Goal: Task Accomplishment & Management: Complete application form

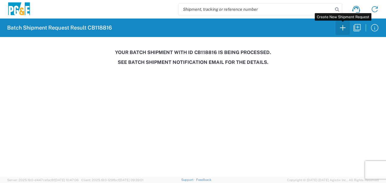
click at [341, 30] on icon "button" at bounding box center [343, 28] width 10 height 10
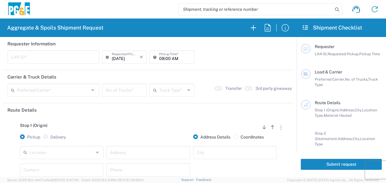
click at [20, 57] on input "text" at bounding box center [53, 56] width 85 height 10
type input "MJON"
click at [162, 58] on input "08:00 AM" at bounding box center [174, 56] width 31 height 10
click at [168, 56] on input "06:00 AM" at bounding box center [174, 56] width 31 height 10
type input "06:30 AM"
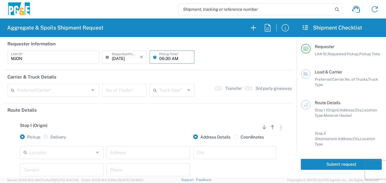
click at [84, 88] on input "text" at bounding box center [53, 89] width 72 height 10
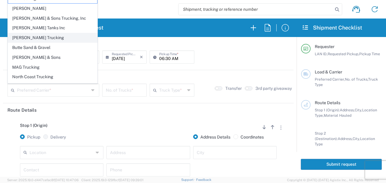
click at [31, 38] on span "[PERSON_NAME] Trucking" at bounding box center [52, 37] width 89 height 9
type input "[PERSON_NAME] Trucking"
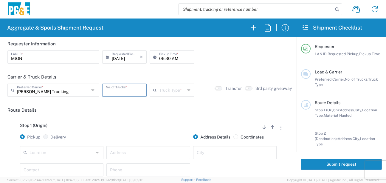
click at [122, 94] on input "number" at bounding box center [124, 89] width 37 height 10
type input "1"
click at [161, 89] on input "text" at bounding box center [172, 89] width 26 height 10
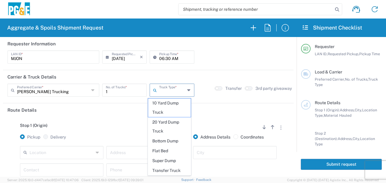
click at [157, 122] on span "20 Yard Dump Truck" at bounding box center [169, 126] width 43 height 18
type input "20 Yard Dump Truck"
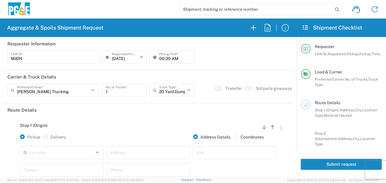
click at [154, 122] on div "Stop 1 (Origin) Add Stop Above Add Stop Below Remove Stop Pickup Delivery Addre…" at bounding box center [148, 164] width 282 height 94
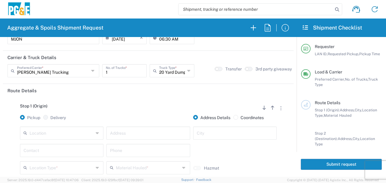
scroll to position [30, 0]
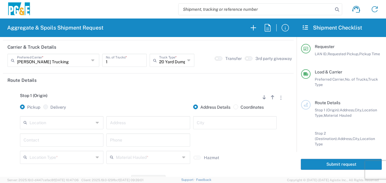
click at [80, 122] on input "text" at bounding box center [62, 122] width 64 height 10
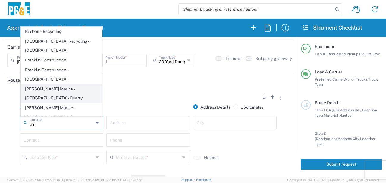
click at [74, 90] on span "[PERSON_NAME] Marine - [GEOGRAPHIC_DATA] - Quarry" at bounding box center [61, 93] width 81 height 18
type input "[PERSON_NAME] Marine - [GEOGRAPHIC_DATA] - Quarry"
type input "[STREET_ADDRESS]"
type input "Petaluma"
type input "Quarry"
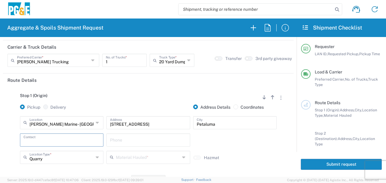
click at [62, 138] on input "text" at bounding box center [62, 139] width 76 height 10
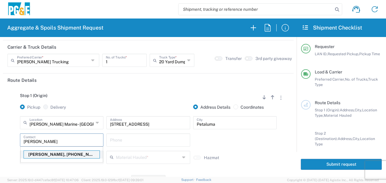
click at [59, 154] on p "[PERSON_NAME], [PHONE_NUMBER]" at bounding box center [62, 154] width 76 height 7
type input "[PERSON_NAME]"
type input "[PHONE_NUMBER]"
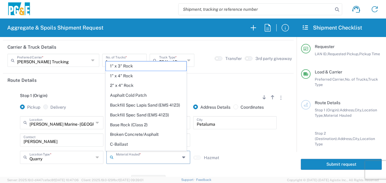
click at [129, 158] on input "text" at bounding box center [148, 156] width 64 height 10
click at [144, 120] on span "Backfill Spec Sand (EMS 4123)" at bounding box center [146, 114] width 81 height 9
type input "Backfill Spec Sand (EMS 4123)"
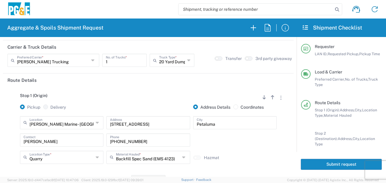
click at [102, 168] on div "Stop 1 (Origin) Add Stop Above Add Stop Below Remove Stop Pickup Delivery Addre…" at bounding box center [148, 134] width 282 height 94
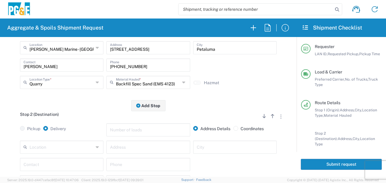
scroll to position [119, 0]
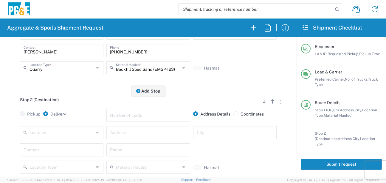
click at [73, 134] on input "text" at bounding box center [62, 132] width 64 height 10
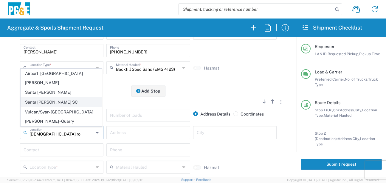
click at [59, 107] on span "Santa [PERSON_NAME] SC" at bounding box center [61, 102] width 81 height 9
type input "Santa [PERSON_NAME] SC"
type input "[STREET_ADDRESS]"
type input "Santa [PERSON_NAME]"
type input "Business No Loading Dock"
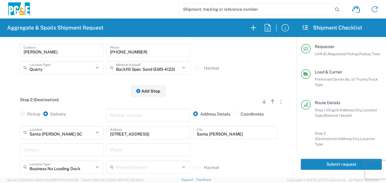
click at [65, 150] on input "text" at bounding box center [62, 149] width 76 height 10
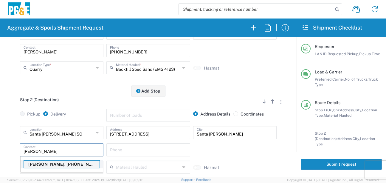
click at [49, 163] on p "[PERSON_NAME], [PHONE_NUMBER]" at bounding box center [62, 163] width 76 height 7
type input "[PERSON_NAME]"
type input "[PHONE_NUMBER]"
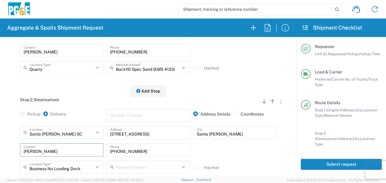
click at [13, 150] on div "[GEOGRAPHIC_DATA][PERSON_NAME] [GEOGRAPHIC_DATA] Location [GEOGRAPHIC_DATA][PER…" at bounding box center [148, 152] width 282 height 52
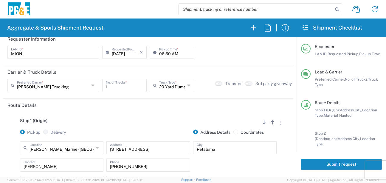
scroll to position [0, 0]
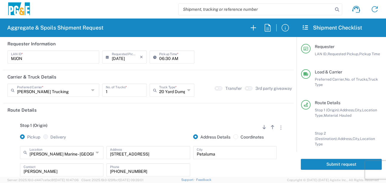
click at [319, 168] on button "Submit request" at bounding box center [341, 164] width 81 height 11
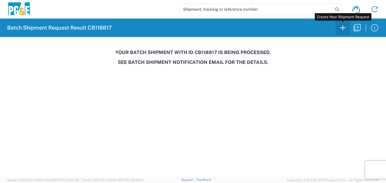
click at [341, 27] on icon "button" at bounding box center [343, 28] width 10 height 10
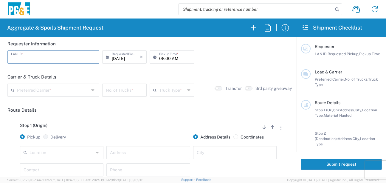
click at [59, 55] on input "text" at bounding box center [53, 56] width 85 height 10
type input "LXRJ"
click at [159, 56] on input "08:00 AM" at bounding box center [174, 56] width 31 height 10
type input "06:00 AM"
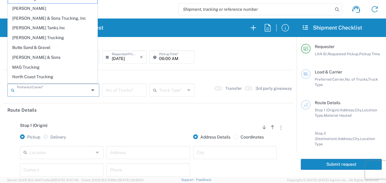
click at [64, 93] on input "text" at bounding box center [53, 89] width 72 height 10
click at [27, 36] on span "[PERSON_NAME] Trucking" at bounding box center [52, 37] width 89 height 9
type input "[PERSON_NAME] Trucking"
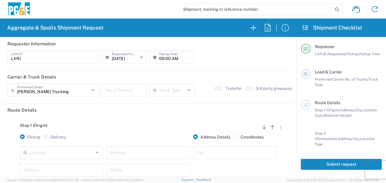
click at [115, 92] on input "number" at bounding box center [124, 89] width 37 height 10
type input "5"
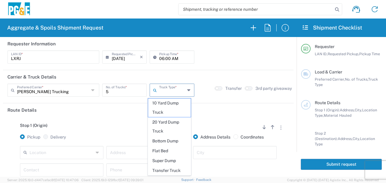
click at [159, 92] on input "text" at bounding box center [172, 89] width 26 height 10
click at [163, 125] on span "20 Yard Dump Truck" at bounding box center [169, 126] width 43 height 18
type input "20 Yard Dump Truck"
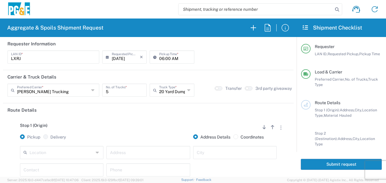
click at [146, 124] on div "Stop 1 (Origin) Add Stop Above Add Stop Below Remove Stop" at bounding box center [148, 128] width 282 height 11
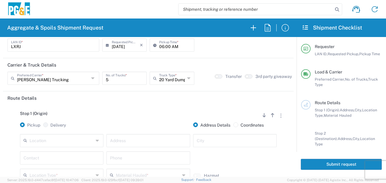
scroll to position [30, 0]
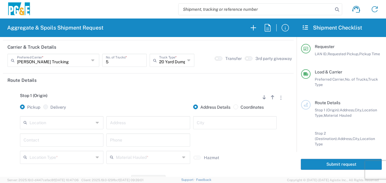
click at [69, 123] on input "text" at bounding box center [62, 122] width 64 height 10
type input "o"
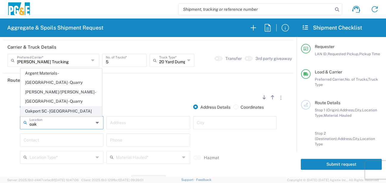
click at [66, 114] on span "Oakport SC - [GEOGRAPHIC_DATA]" at bounding box center [61, 110] width 81 height 9
type input "Oakport SC - [GEOGRAPHIC_DATA]"
type input "[STREET_ADDRESS]"
type input "[GEOGRAPHIC_DATA]"
type input "Business No Loading Dock"
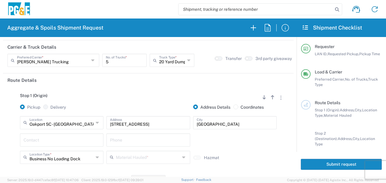
click at [53, 146] on div "Contact" at bounding box center [61, 139] width 83 height 13
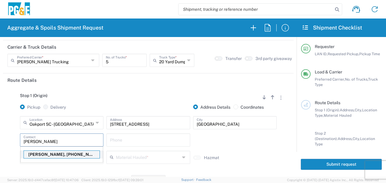
click at [48, 157] on p "[PERSON_NAME], [PHONE_NUMBER]" at bounding box center [62, 154] width 76 height 7
type input "[PERSON_NAME]"
type input "[PHONE_NUMBER]"
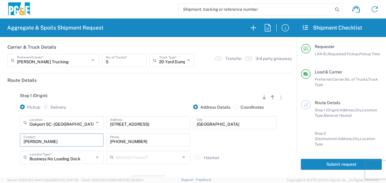
click at [134, 157] on input "text" at bounding box center [148, 156] width 64 height 10
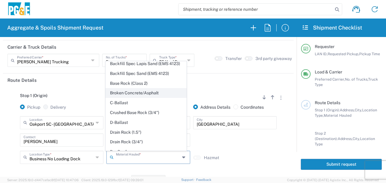
scroll to position [89, 0]
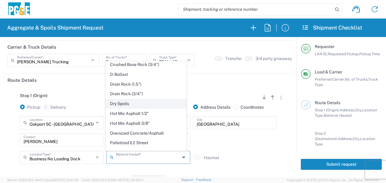
click at [118, 108] on span "Dry Spoils" at bounding box center [146, 103] width 81 height 9
type input "Dry Spoils"
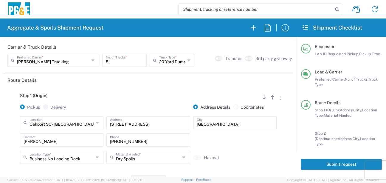
click at [11, 150] on div "[GEOGRAPHIC_DATA] [GEOGRAPHIC_DATA] - [GEOGRAPHIC_DATA] Location [GEOGRAPHIC_DA…" at bounding box center [148, 142] width 282 height 52
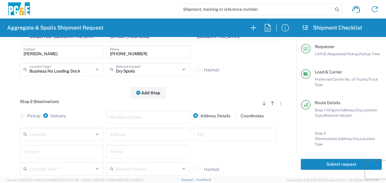
scroll to position [119, 0]
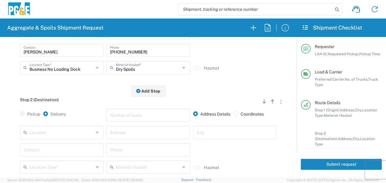
click at [50, 135] on input "text" at bounding box center [62, 132] width 64 height 10
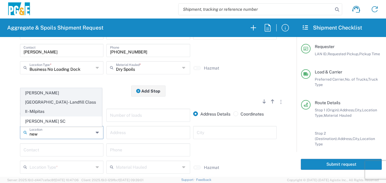
click at [52, 107] on span "[PERSON_NAME][GEOGRAPHIC_DATA] - Landfill Class II - Milpitas" at bounding box center [61, 101] width 81 height 27
type input "[PERSON_NAME][GEOGRAPHIC_DATA] - Landfill Class II - Milpitas"
type input "[STREET_ADDRESS][PERSON_NAME]"
type input "Milpitas"
type input "Landfill"
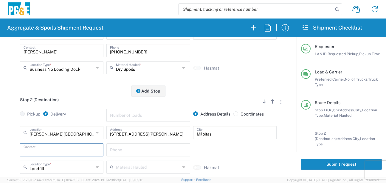
click at [52, 149] on input "text" at bounding box center [62, 149] width 76 height 10
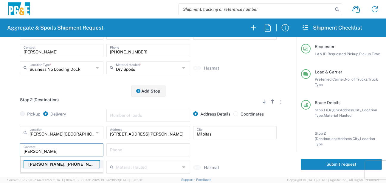
click at [54, 166] on p "[PERSON_NAME], [PHONE_NUMBER]" at bounding box center [62, 163] width 76 height 7
type input "[PERSON_NAME]"
type input "[PHONE_NUMBER]"
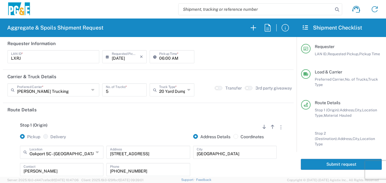
scroll to position [0, 0]
click at [323, 161] on button "Submit request" at bounding box center [341, 164] width 81 height 11
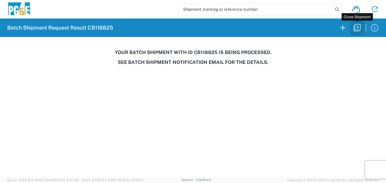
click at [358, 30] on icon "button" at bounding box center [357, 27] width 7 height 7
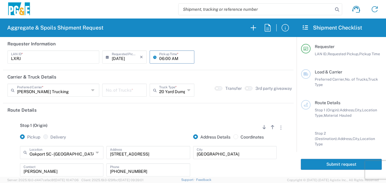
click at [164, 60] on input "06:00 AM" at bounding box center [174, 56] width 31 height 10
click at [165, 57] on input "06:00 AM" at bounding box center [174, 56] width 31 height 10
type input "06:30 AM"
click at [110, 92] on input "number" at bounding box center [124, 89] width 37 height 10
type input "5"
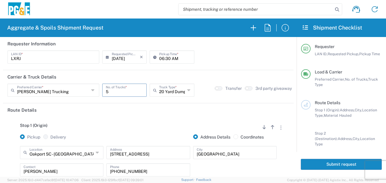
click at [114, 127] on div "Stop 1 (Origin) Add Stop Above Add Stop Below Remove Stop" at bounding box center [148, 128] width 282 height 11
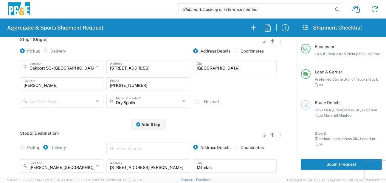
scroll to position [89, 0]
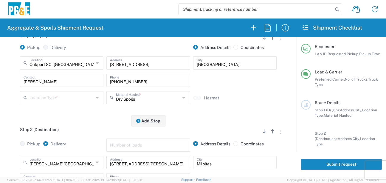
click at [70, 100] on input "text" at bounding box center [62, 97] width 64 height 10
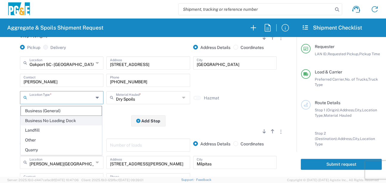
click at [66, 119] on span "Business No Loading Dock" at bounding box center [61, 120] width 81 height 9
type input "Business No Loading Dock"
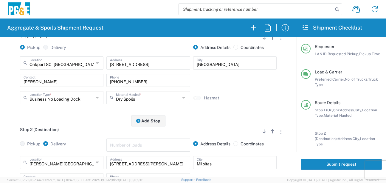
click at [78, 115] on div "Stop 1 (Origin) Add Stop Above Add Stop Below Remove Stop Pickup Delivery Addre…" at bounding box center [148, 74] width 282 height 94
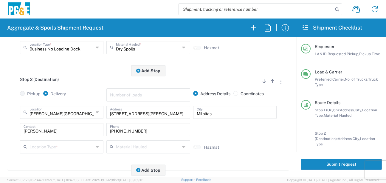
scroll to position [149, 0]
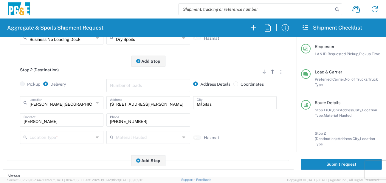
click at [61, 137] on input "text" at bounding box center [62, 136] width 64 height 10
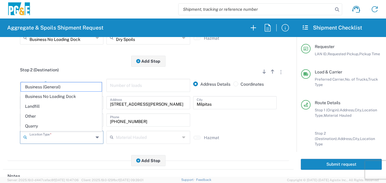
click at [50, 107] on span "Landfill" at bounding box center [61, 106] width 81 height 9
type input "Landfill"
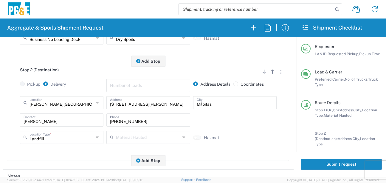
click at [58, 159] on div "Stop 2 (Destination) Add Stop Above Add Stop Below Remove Stop Pickup Delivery …" at bounding box center [148, 111] width 282 height 100
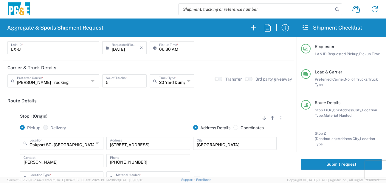
scroll to position [0, 0]
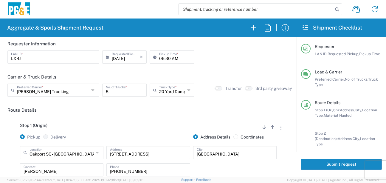
click at [337, 163] on button "Submit request" at bounding box center [341, 164] width 81 height 11
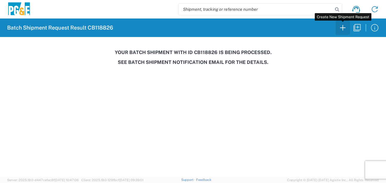
click at [340, 29] on icon "button" at bounding box center [343, 28] width 10 height 10
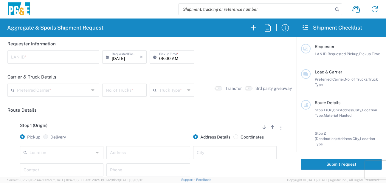
click at [28, 56] on input "text" at bounding box center [53, 56] width 85 height 10
type input "MJON"
click at [160, 58] on input "08:00 AM" at bounding box center [174, 56] width 31 height 10
type input "06:00 AM"
click at [66, 92] on input "text" at bounding box center [53, 89] width 72 height 10
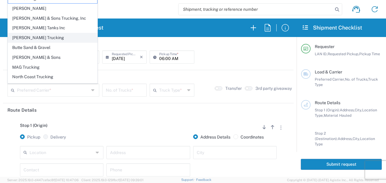
click at [32, 37] on span "[PERSON_NAME] Trucking" at bounding box center [52, 37] width 89 height 9
type input "[PERSON_NAME] Trucking"
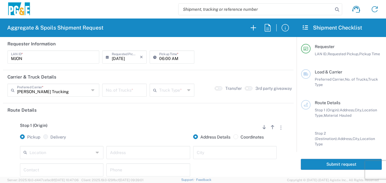
click at [127, 91] on input "number" at bounding box center [124, 89] width 37 height 10
type input "5"
click at [176, 91] on input "text" at bounding box center [172, 89] width 26 height 10
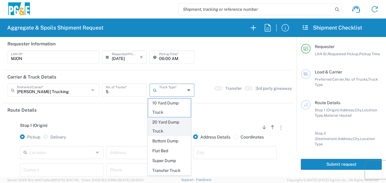
click at [168, 123] on span "20 Yard Dump Truck" at bounding box center [169, 126] width 43 height 18
type input "20 Yard Dump Truck"
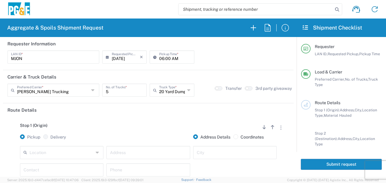
click at [162, 120] on div "Stop 1 (Origin) Add Stop Above Add Stop Below Remove Stop Pickup Delivery Addre…" at bounding box center [148, 164] width 282 height 94
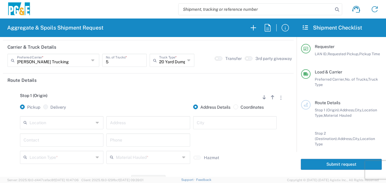
scroll to position [60, 0]
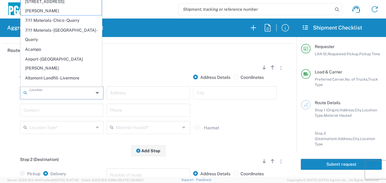
click at [85, 88] on input "text" at bounding box center [62, 92] width 64 height 10
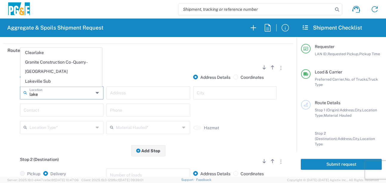
click at [52, 79] on span "Lakeville Sub" at bounding box center [61, 81] width 81 height 9
type input "Lakeville Sub"
type input "[STREET_ADDRESS]"
type input "Petaluma"
type input "Business No Loading Dock"
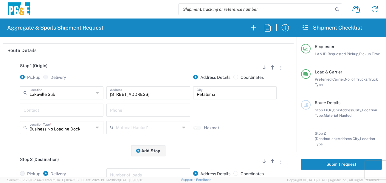
click at [47, 110] on input "text" at bounding box center [62, 109] width 76 height 10
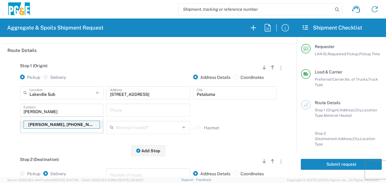
click at [41, 126] on p "[PERSON_NAME], [PHONE_NUMBER]" at bounding box center [62, 124] width 76 height 7
type input "[PERSON_NAME]"
type input "[PHONE_NUMBER]"
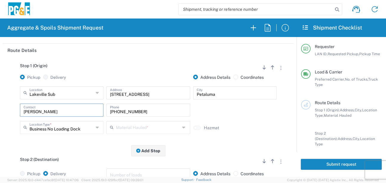
click at [128, 128] on input "text" at bounding box center [148, 127] width 64 height 10
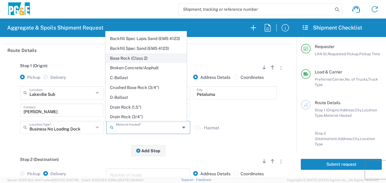
scroll to position [89, 0]
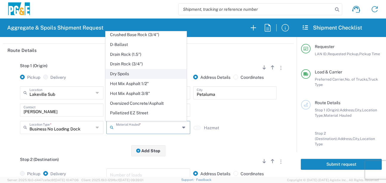
click at [125, 78] on span "Dry Spoils" at bounding box center [146, 73] width 81 height 9
type input "Dry Spoils"
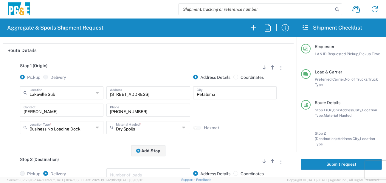
click at [104, 145] on div "Stop 1 (Origin) Add Stop Above Add Stop Below Remove Stop Pickup Delivery Addre…" at bounding box center [148, 104] width 282 height 94
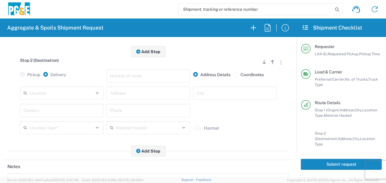
scroll to position [179, 0]
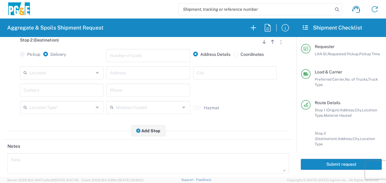
click at [73, 75] on input "text" at bounding box center [62, 72] width 64 height 10
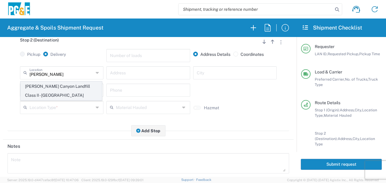
click at [48, 87] on span "[PERSON_NAME] Canyon Landfill Class II - [GEOGRAPHIC_DATA]" at bounding box center [61, 91] width 81 height 18
type input "[PERSON_NAME] Canyon Landfill Class II - [GEOGRAPHIC_DATA]"
type input "[STREET_ADDRESS][PERSON_NAME]"
type input "[GEOGRAPHIC_DATA]"
type input "Landfill"
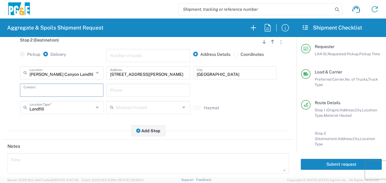
click at [46, 91] on input "text" at bounding box center [62, 89] width 76 height 10
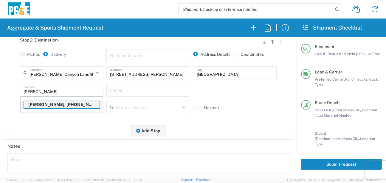
click at [49, 105] on p "[PERSON_NAME], [PHONE_NUMBER]" at bounding box center [62, 104] width 76 height 7
type input "[PERSON_NAME]"
type input "[PHONE_NUMBER]"
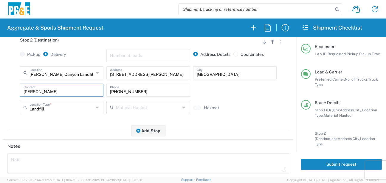
click at [55, 143] on header "Notes" at bounding box center [148, 146] width 291 height 13
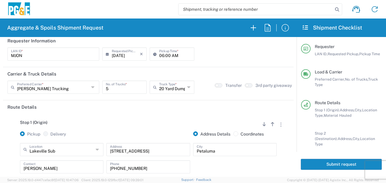
scroll to position [0, 0]
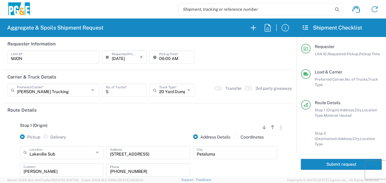
click at [329, 165] on button "Submit request" at bounding box center [341, 164] width 81 height 11
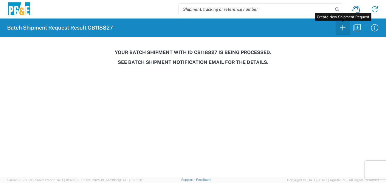
click at [341, 29] on icon "button" at bounding box center [343, 28] width 10 height 10
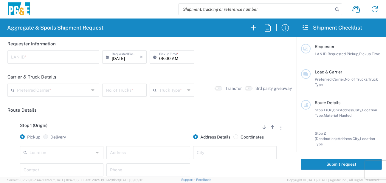
click at [75, 56] on input "text" at bounding box center [53, 56] width 85 height 10
type input "CSFA"
click at [160, 59] on input "08:00 AM" at bounding box center [174, 56] width 31 height 10
type input "07:00 AM"
click at [88, 90] on div "Preferred Carrier *" at bounding box center [53, 89] width 92 height 13
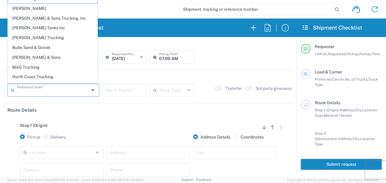
click at [40, 41] on span "[PERSON_NAME] Trucking" at bounding box center [52, 37] width 89 height 9
type input "[PERSON_NAME] Trucking"
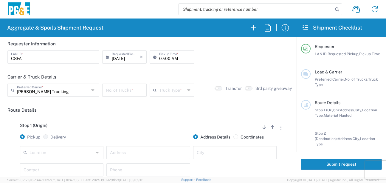
click at [122, 88] on input "number" at bounding box center [124, 89] width 37 height 10
type input "4"
click at [170, 90] on input "text" at bounding box center [172, 89] width 26 height 10
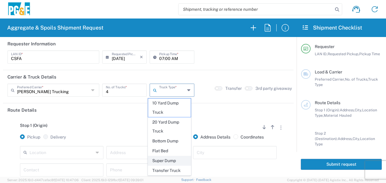
click at [167, 161] on span "Super Dump" at bounding box center [169, 160] width 43 height 9
type input "Super Dump"
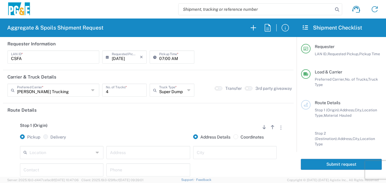
click at [161, 126] on div "Stop 1 (Origin) Add Stop Above Add Stop Below Remove Stop" at bounding box center [148, 128] width 282 height 11
click at [247, 89] on button "button" at bounding box center [249, 88] width 8 height 4
click at [143, 125] on div "Stop 1 (Origin) Add Stop Above Add Stop Below Remove Stop" at bounding box center [148, 128] width 282 height 11
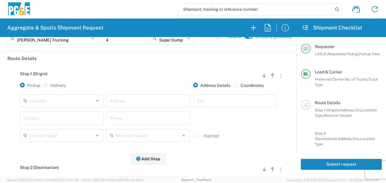
scroll to position [89, 0]
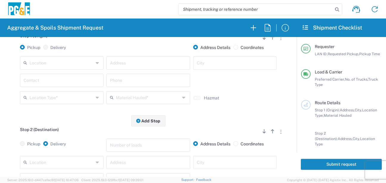
click at [115, 62] on input "text" at bounding box center [148, 62] width 76 height 10
click at [129, 64] on input "458" at bounding box center [148, 62] width 76 height 10
type input "[STREET_ADDRESS][PERSON_NAME]"
click at [209, 60] on input "text" at bounding box center [235, 62] width 76 height 10
type input "[PERSON_NAME]"
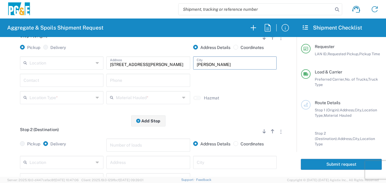
click at [73, 82] on input "text" at bounding box center [62, 80] width 76 height 10
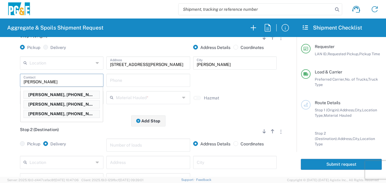
click at [55, 113] on p "[PERSON_NAME], [PHONE_NUMBER]" at bounding box center [62, 113] width 76 height 7
type input "[PERSON_NAME]"
type input "[PHONE_NUMBER]"
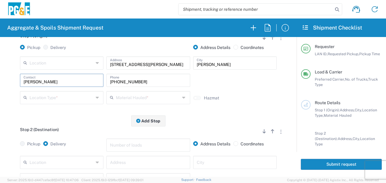
click at [60, 98] on input "text" at bounding box center [62, 97] width 64 height 10
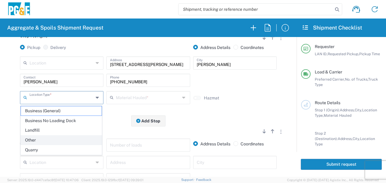
click at [35, 139] on span "Other" at bounding box center [61, 139] width 81 height 9
type input "Other"
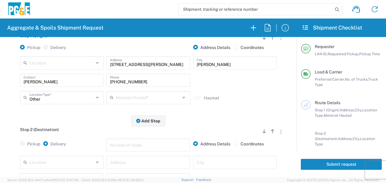
click at [147, 98] on input "text" at bounding box center [148, 97] width 64 height 10
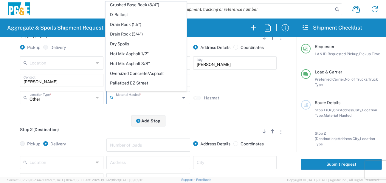
drag, startPoint x: 125, startPoint y: 53, endPoint x: 123, endPoint y: 76, distance: 23.0
click at [125, 49] on span "Dry Spoils" at bounding box center [146, 43] width 81 height 9
type input "Dry Spoils"
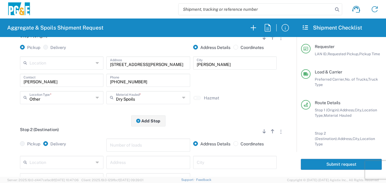
click at [92, 129] on div "Stop 2 (Destination) Add Stop Above Add Stop Below Remove Stop" at bounding box center [148, 132] width 282 height 11
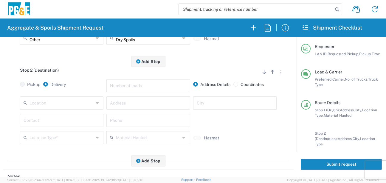
scroll to position [149, 0]
click at [123, 105] on input "text" at bounding box center [148, 102] width 76 height 10
type input "[STREET_ADDRESS][PERSON_NAME]"
click at [213, 105] on input "text" at bounding box center [235, 102] width 76 height 10
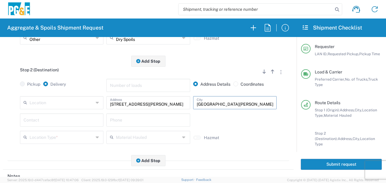
type input "[GEOGRAPHIC_DATA][PERSON_NAME]"
click at [89, 116] on input "text" at bounding box center [62, 119] width 76 height 10
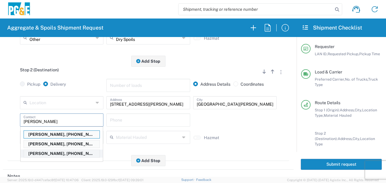
click at [55, 154] on p "[PERSON_NAME], [PHONE_NUMBER]" at bounding box center [62, 153] width 76 height 7
type input "[PERSON_NAME]"
type input "[PHONE_NUMBER]"
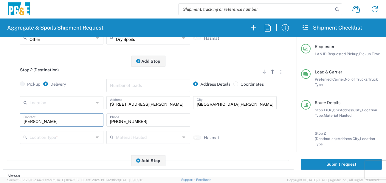
click at [75, 148] on div "Stop 2 (Destination) Add Stop Above Add Stop Below Remove Stop Pickup Delivery …" at bounding box center [148, 111] width 282 height 100
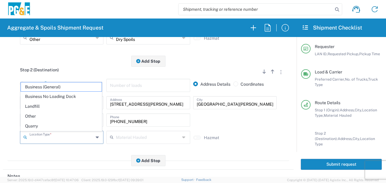
click at [61, 136] on input "text" at bounding box center [62, 136] width 64 height 10
click at [49, 116] on span "Other" at bounding box center [61, 116] width 81 height 9
type input "Other"
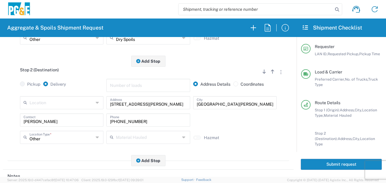
click at [44, 158] on div "Stop 2 (Destination) Add Stop Above Add Stop Below Remove Stop Pickup Delivery …" at bounding box center [148, 111] width 282 height 100
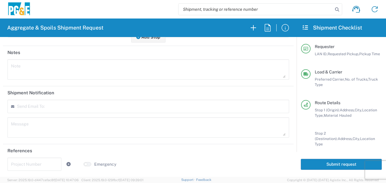
scroll to position [274, 0]
click at [29, 163] on input "text" at bounding box center [34, 163] width 47 height 10
click at [18, 165] on input "text" at bounding box center [34, 163] width 47 height 10
type input "7096208"
click at [179, 118] on textarea at bounding box center [148, 126] width 275 height 17
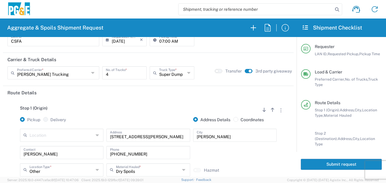
scroll to position [0, 0]
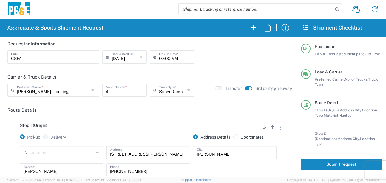
click at [331, 162] on button "Submit request" at bounding box center [341, 164] width 81 height 11
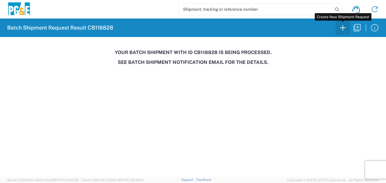
click at [343, 30] on icon "button" at bounding box center [343, 28] width 10 height 10
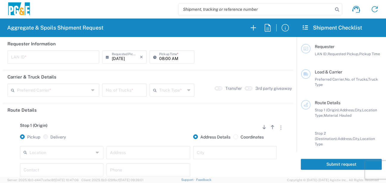
click at [37, 54] on input "text" at bounding box center [53, 56] width 85 height 10
type input "J4AB"
click at [160, 58] on input "08:00 AM" at bounding box center [174, 56] width 31 height 10
click at [166, 56] on input "05:00 AM" at bounding box center [174, 56] width 31 height 10
type input "05:30 AM"
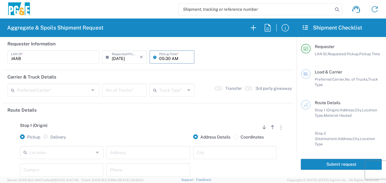
click at [44, 88] on input "text" at bounding box center [53, 89] width 72 height 10
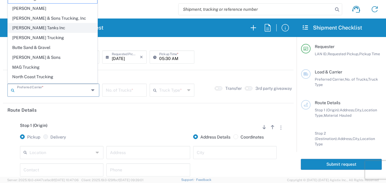
click at [35, 25] on span "[PERSON_NAME] Tanks Inc" at bounding box center [52, 27] width 89 height 9
type input "[PERSON_NAME] Tanks Inc"
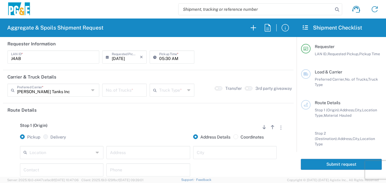
click at [132, 92] on input "number" at bounding box center [124, 89] width 37 height 10
type input "8"
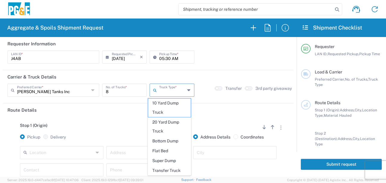
click at [161, 94] on input "text" at bounding box center [172, 89] width 26 height 10
click at [158, 120] on span "20 Yard Dump Truck" at bounding box center [169, 126] width 43 height 18
type input "20 Yard Dump Truck"
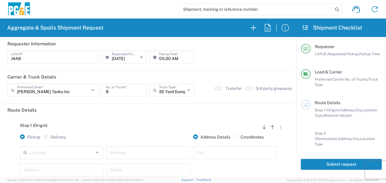
click at [153, 119] on div "Stop 1 (Origin) Add Stop Above Add Stop Below Remove Stop Pickup Delivery Addre…" at bounding box center [148, 164] width 282 height 94
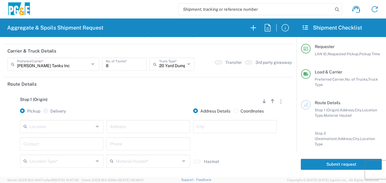
scroll to position [60, 0]
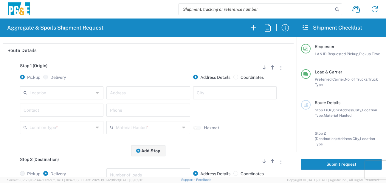
click at [62, 94] on input "text" at bounding box center [62, 92] width 64 height 10
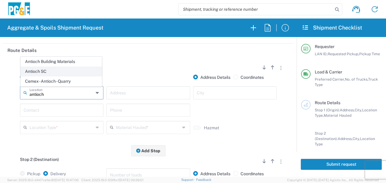
click at [61, 73] on span "Antioch SC" at bounding box center [61, 71] width 81 height 9
type input "Antioch SC"
type input "[STREET_ADDRESS]"
type input "Antioch"
type input "Business No Loading Dock"
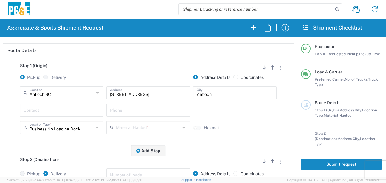
click at [53, 109] on input "text" at bounding box center [62, 109] width 76 height 10
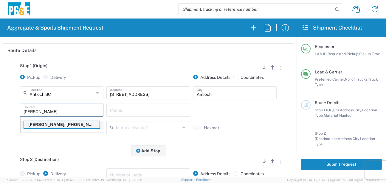
click at [58, 124] on p "[PERSON_NAME], [PHONE_NUMBER]" at bounding box center [62, 124] width 76 height 7
type input "[PERSON_NAME]"
type input "[PHONE_NUMBER]"
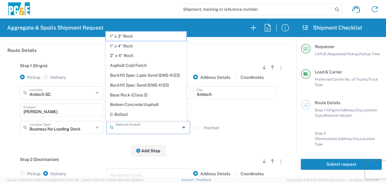
click at [133, 132] on input "text" at bounding box center [148, 127] width 64 height 10
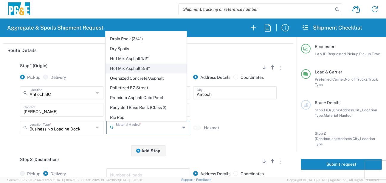
scroll to position [119, 0]
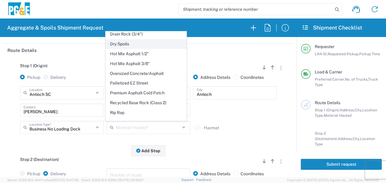
click at [127, 49] on span "Dry Spoils" at bounding box center [146, 43] width 81 height 9
type input "Dry Spoils"
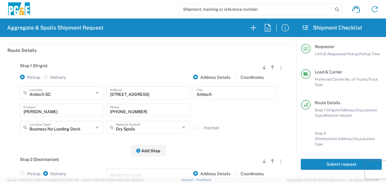
click at [94, 150] on div "Stop 1 (Origin) Add Stop Above Add Stop Below Remove Stop Pickup Delivery Addre…" at bounding box center [148, 104] width 282 height 94
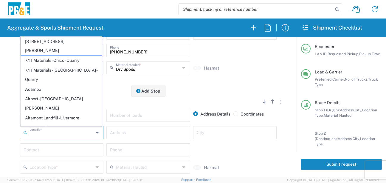
click at [62, 131] on input "text" at bounding box center [62, 132] width 64 height 10
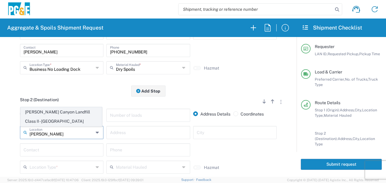
click at [59, 119] on span "[PERSON_NAME] Canyon Landfill Class II - [GEOGRAPHIC_DATA]" at bounding box center [61, 116] width 81 height 18
type input "[PERSON_NAME] Canyon Landfill Class II - [GEOGRAPHIC_DATA]"
type input "[STREET_ADDRESS][PERSON_NAME]"
type input "[GEOGRAPHIC_DATA]"
type input "Landfill"
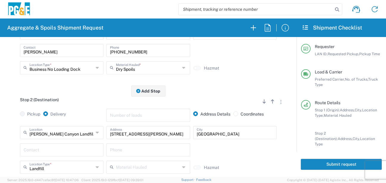
click at [45, 148] on input "text" at bounding box center [62, 149] width 76 height 10
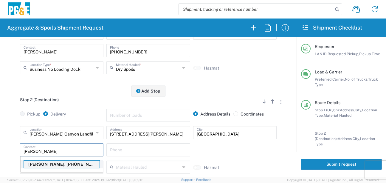
click at [47, 165] on p "[PERSON_NAME], [PHONE_NUMBER]" at bounding box center [62, 163] width 76 height 7
type input "[PERSON_NAME]"
type input "[PHONE_NUMBER]"
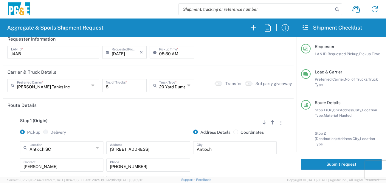
scroll to position [0, 0]
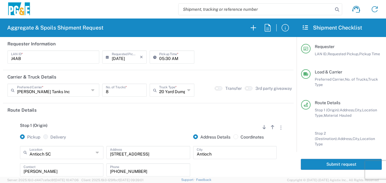
click at [325, 164] on button "Submit request" at bounding box center [341, 164] width 81 height 11
